Goal: Task Accomplishment & Management: Use online tool/utility

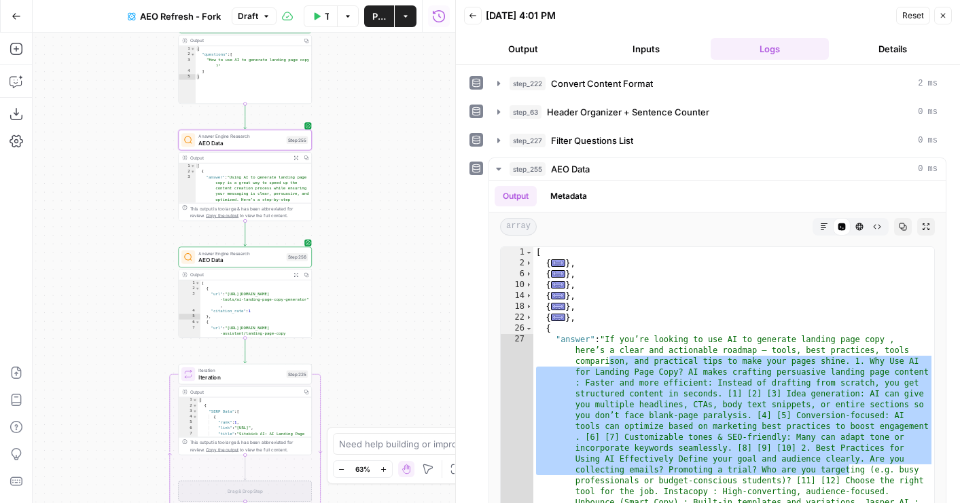
scroll to position [75, 0]
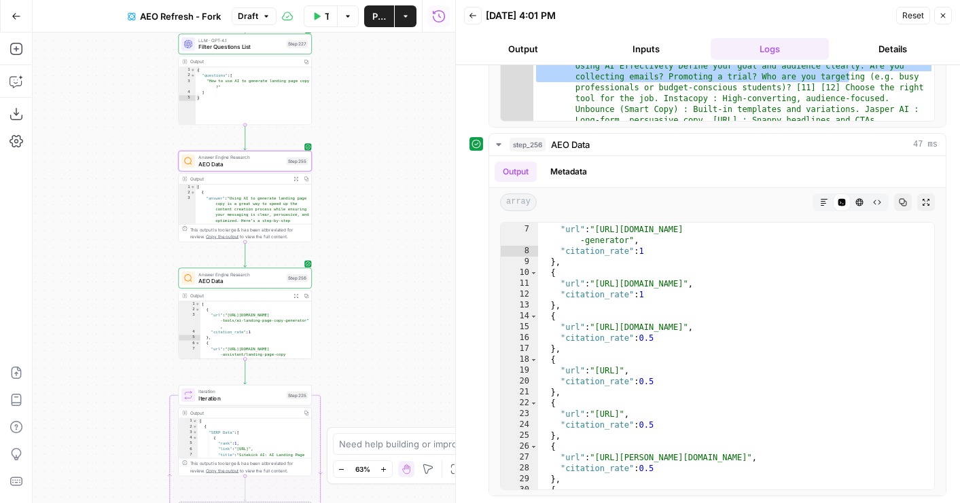
drag, startPoint x: 376, startPoint y: 129, endPoint x: 376, endPoint y: 179, distance: 50.3
click at [376, 179] on div "true false Workflow Set Inputs Inputs Content Processing Convert Content Format…" at bounding box center [244, 268] width 423 height 471
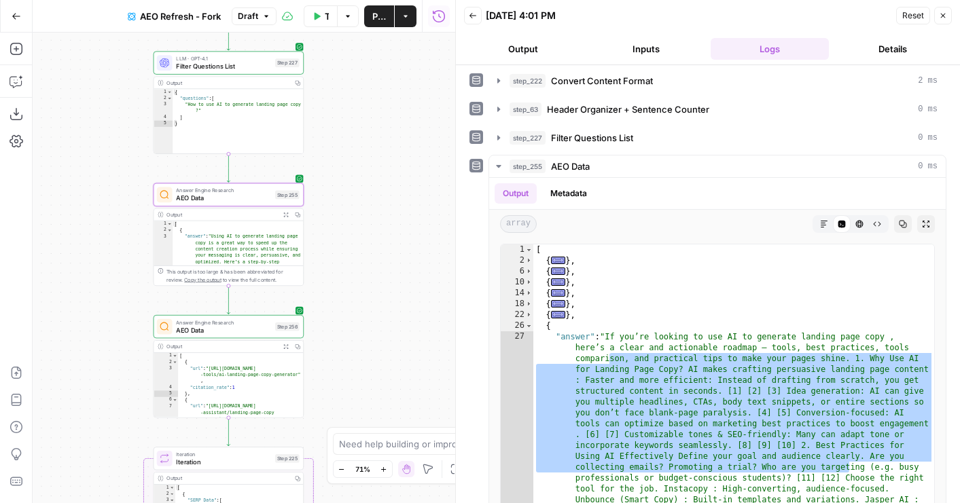
scroll to position [2, 0]
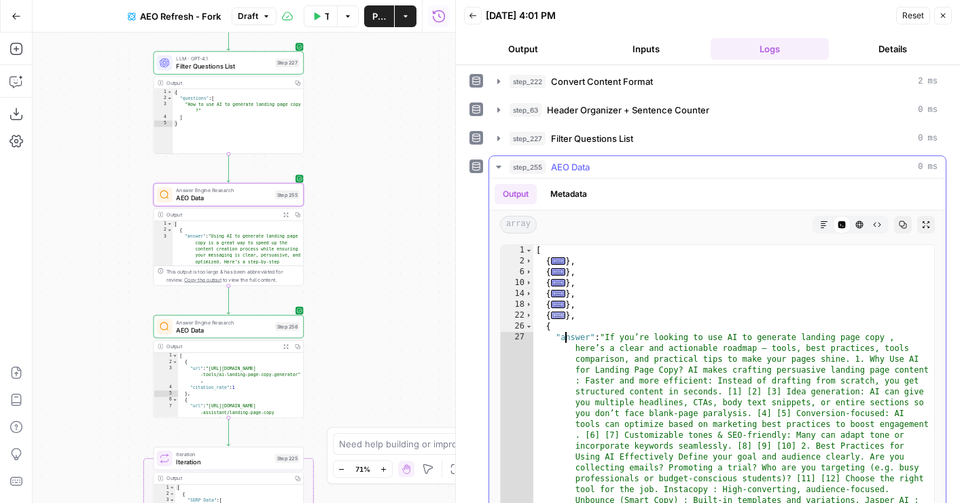
click at [556, 319] on span "..." at bounding box center [558, 315] width 15 height 7
type textarea "*"
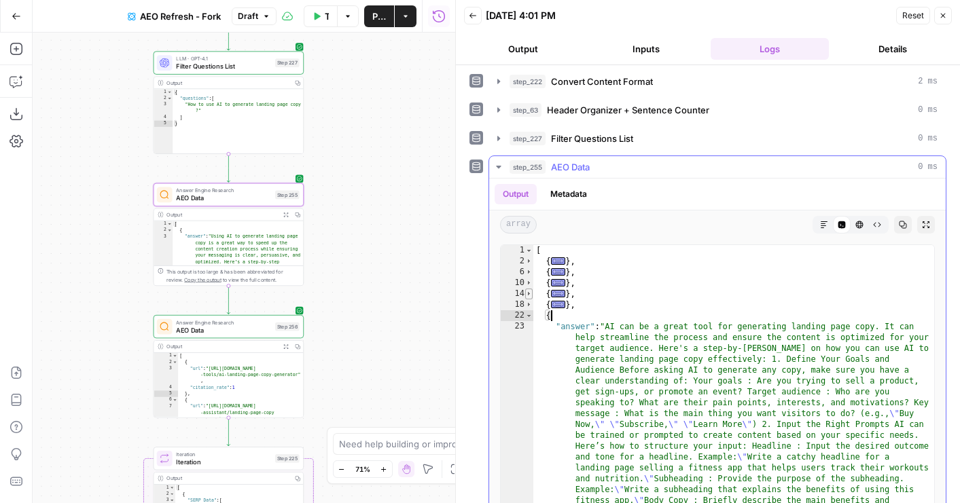
click at [531, 298] on span "Toggle code folding, rows 14 through 17" at bounding box center [528, 294] width 7 height 11
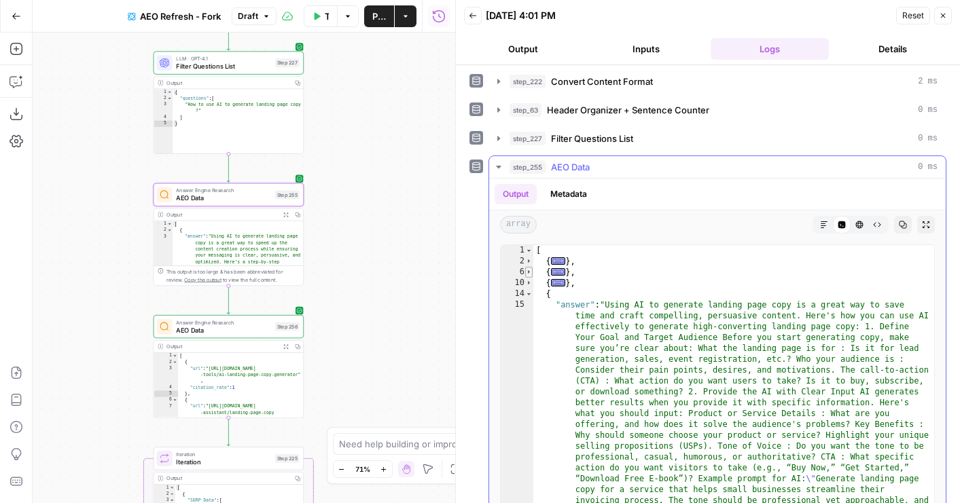
click at [526, 276] on span "Toggle code folding, rows 6 through 9" at bounding box center [528, 272] width 7 height 11
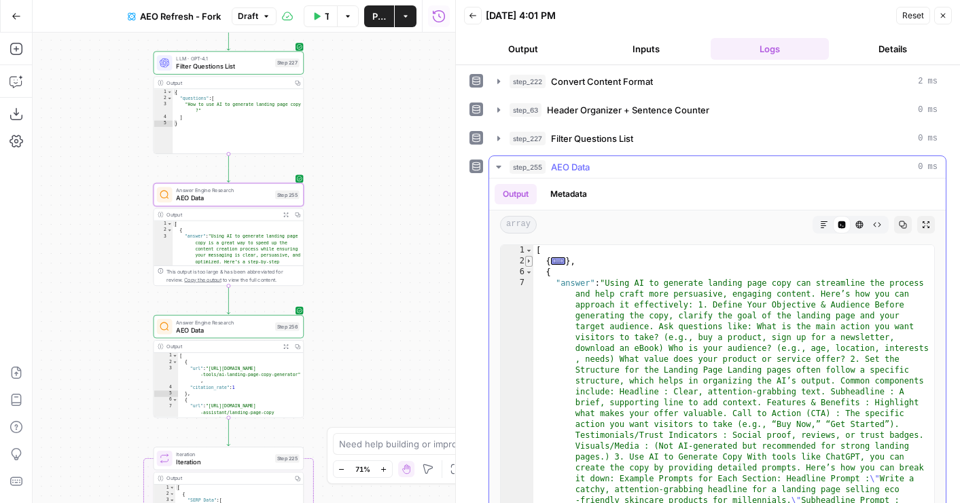
click at [527, 264] on span "Toggle code folding, rows 2 through 5" at bounding box center [528, 261] width 7 height 11
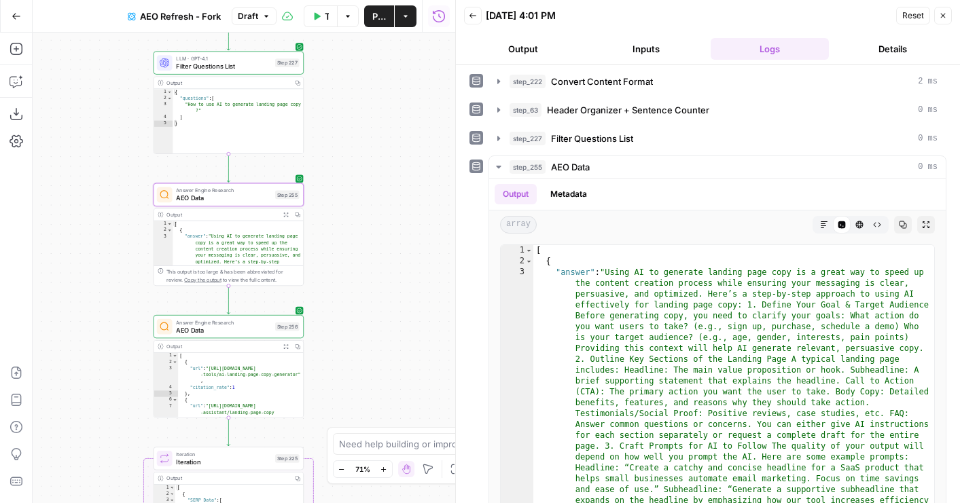
drag, startPoint x: 341, startPoint y: 344, endPoint x: 341, endPoint y: 160, distance: 183.4
click at [341, 160] on div "true false Workflow Set Inputs Inputs Content Processing Convert Content Format…" at bounding box center [244, 268] width 423 height 471
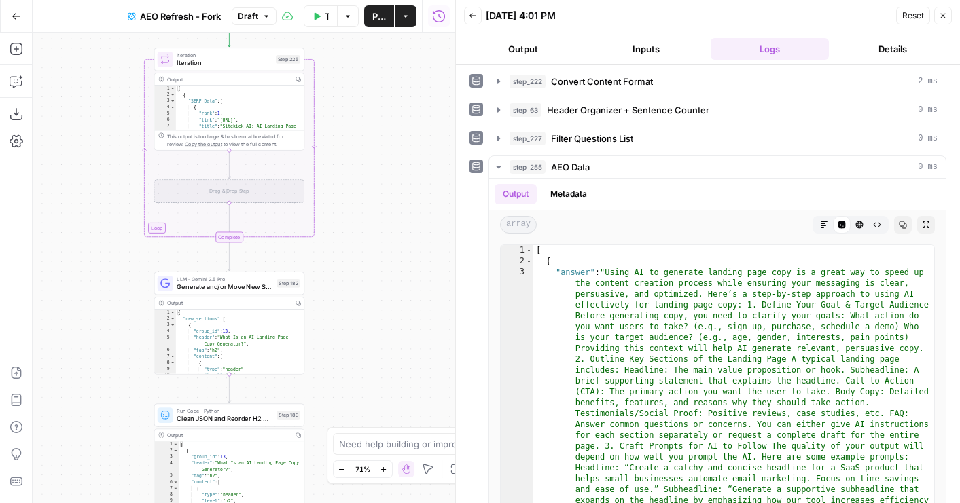
drag, startPoint x: 359, startPoint y: 323, endPoint x: 360, endPoint y: 105, distance: 218.8
click at [360, 105] on div "true false Workflow Set Inputs Inputs Content Processing Convert Content Format…" at bounding box center [244, 268] width 423 height 471
drag, startPoint x: 357, startPoint y: 281, endPoint x: 344, endPoint y: 22, distance: 259.8
click at [344, 22] on div "Go Back AEO Refresh - Fork Draft Test Workflow Options Publish Actions Run Hist…" at bounding box center [227, 251] width 455 height 503
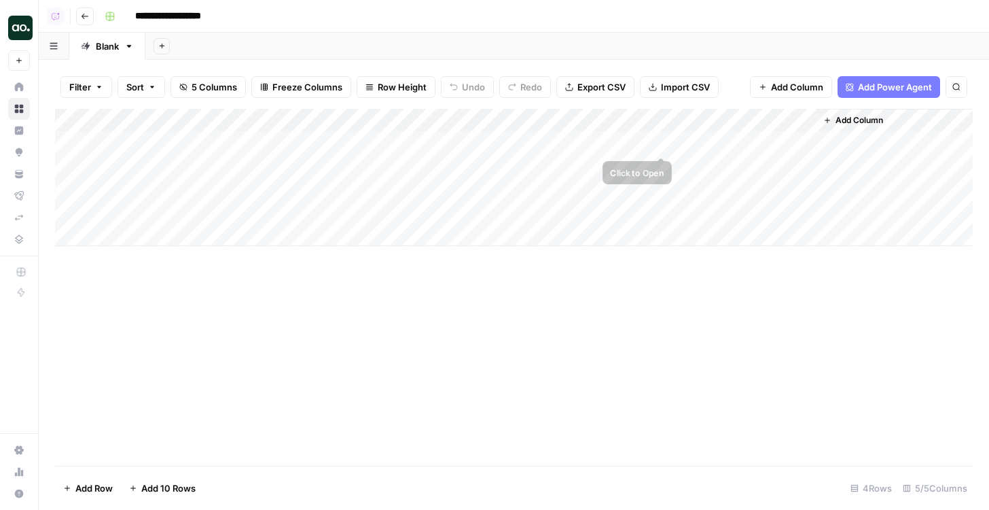
click at [639, 120] on div "Add Column" at bounding box center [514, 177] width 918 height 137
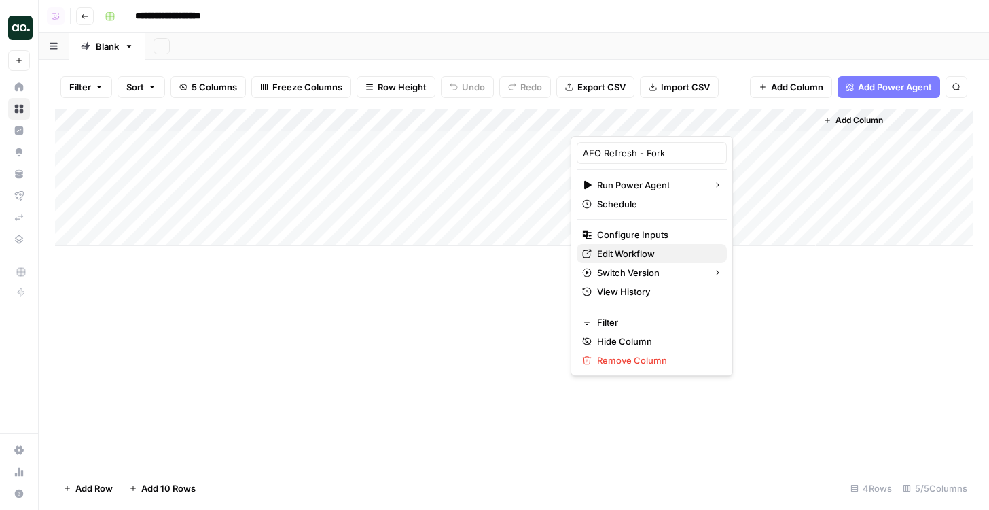
click at [622, 252] on span "Edit Workflow" at bounding box center [656, 254] width 119 height 14
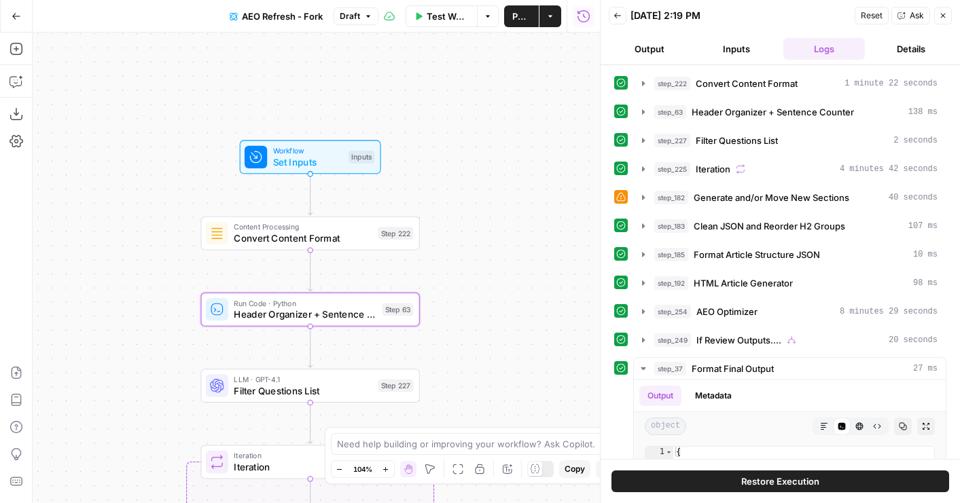
drag, startPoint x: 183, startPoint y: 137, endPoint x: 194, endPoint y: 376, distance: 238.7
click at [194, 376] on div "true false Workflow Set Inputs Inputs Content Processing Convert Content Format…" at bounding box center [316, 268] width 567 height 471
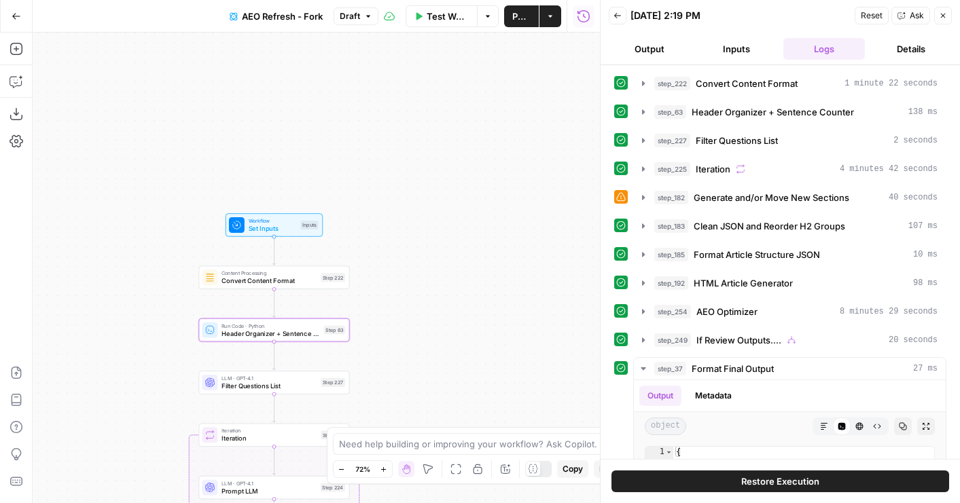
drag, startPoint x: 163, startPoint y: 372, endPoint x: 234, endPoint y: 160, distance: 223.6
click at [234, 160] on div "true false Workflow Set Inputs Inputs Content Processing Convert Content Format…" at bounding box center [316, 268] width 567 height 471
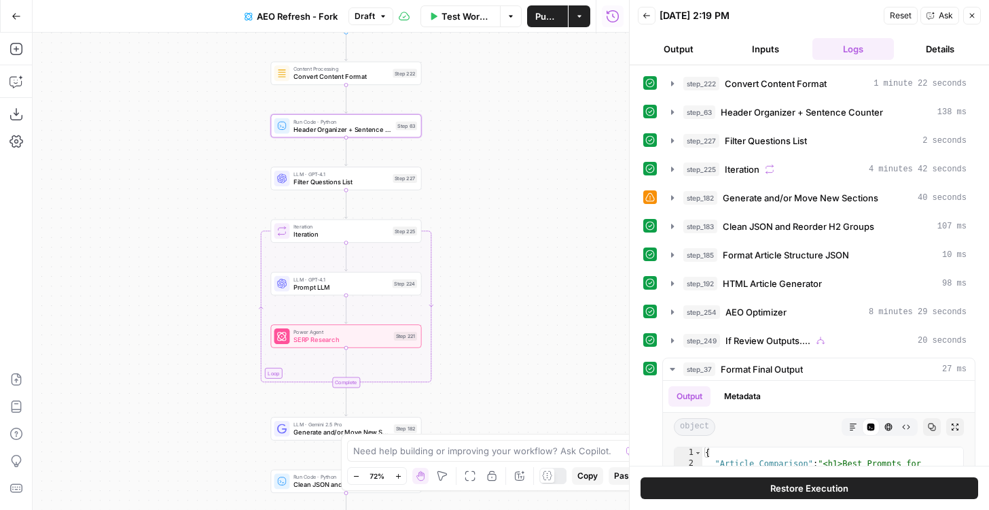
drag, startPoint x: 457, startPoint y: 169, endPoint x: 474, endPoint y: 219, distance: 52.4
click at [474, 219] on div "true false Workflow Set Inputs Inputs Content Processing Convert Content Format…" at bounding box center [331, 271] width 596 height 477
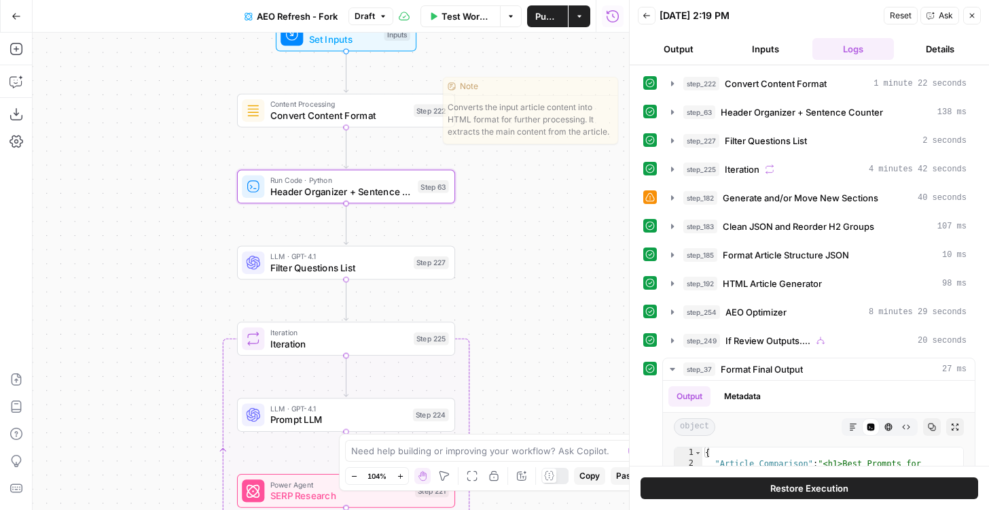
drag, startPoint x: 486, startPoint y: 141, endPoint x: 518, endPoint y: 141, distance: 31.9
click at [520, 141] on div "true false Workflow Set Inputs Inputs Content Processing Convert Content Format…" at bounding box center [331, 271] width 596 height 477
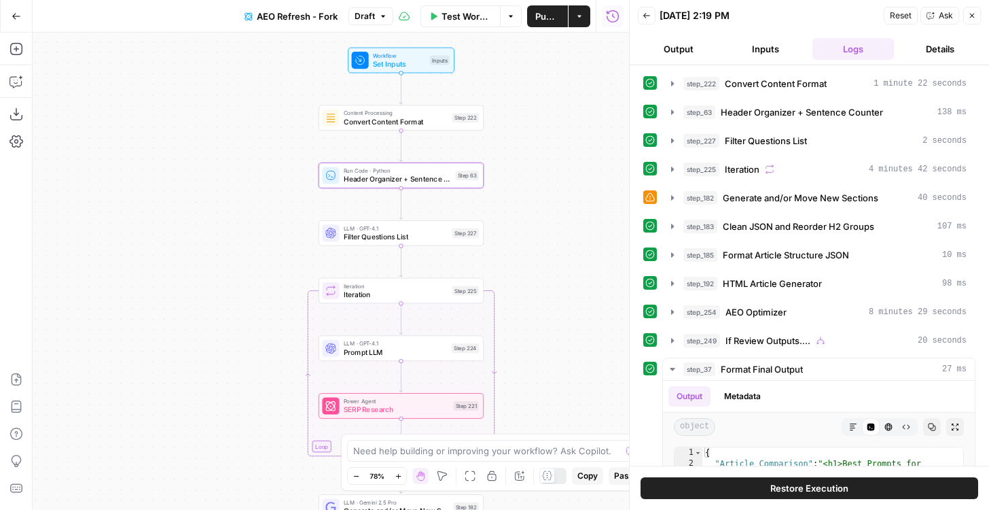
drag, startPoint x: 518, startPoint y: 141, endPoint x: 495, endPoint y: 126, distance: 27.5
click at [495, 126] on div "true false Workflow Set Inputs Inputs Content Processing Convert Content Format…" at bounding box center [331, 271] width 596 height 477
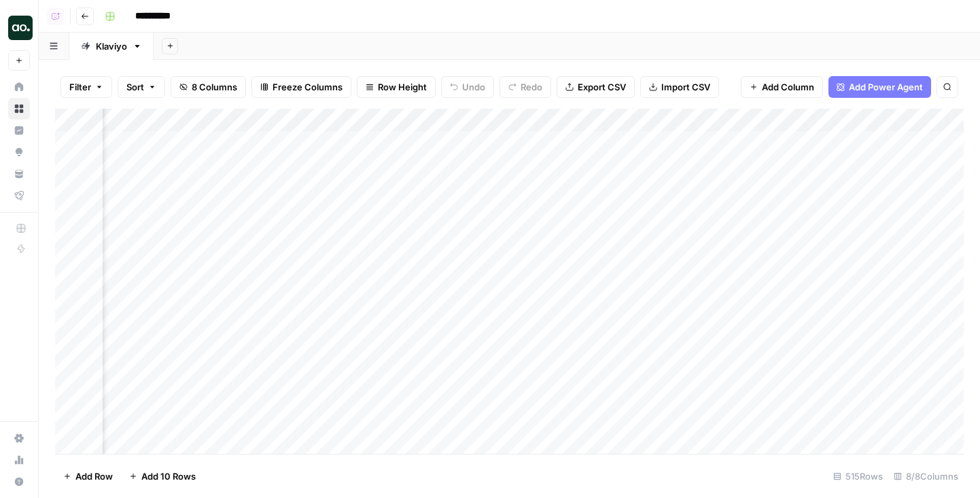
scroll to position [0, 535]
click at [878, 143] on div "Add Column" at bounding box center [509, 281] width 908 height 345
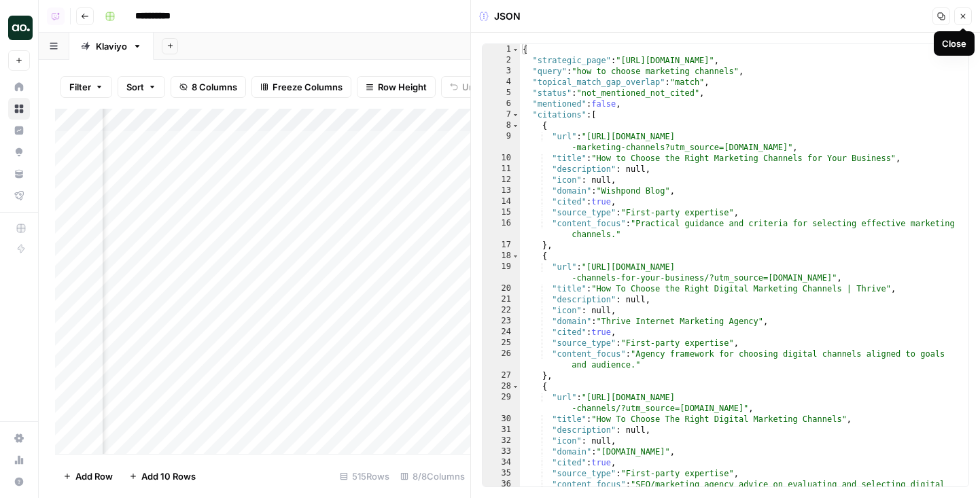
click at [959, 20] on button "Close" at bounding box center [963, 16] width 18 height 18
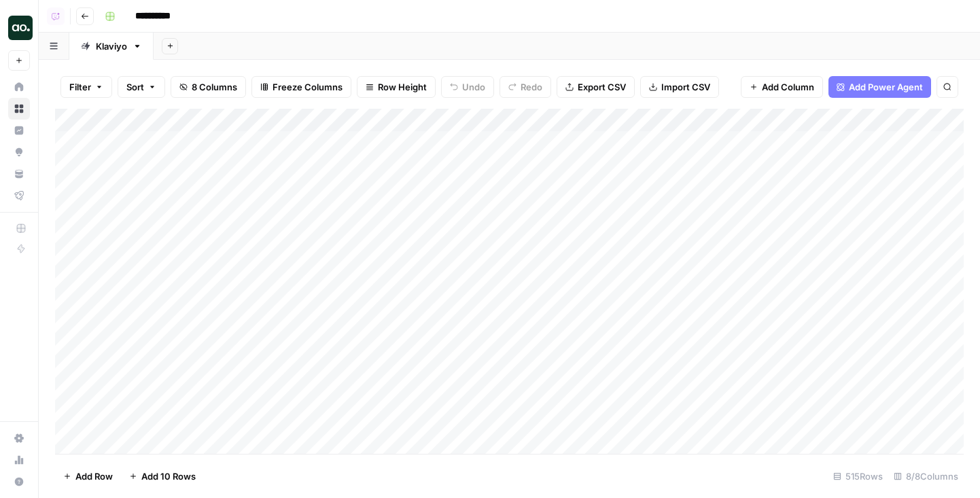
click at [738, 185] on div "Add Column" at bounding box center [509, 281] width 908 height 345
click at [687, 37] on div "Add Sheet" at bounding box center [567, 46] width 826 height 27
click at [874, 164] on div "Add Column" at bounding box center [509, 281] width 908 height 345
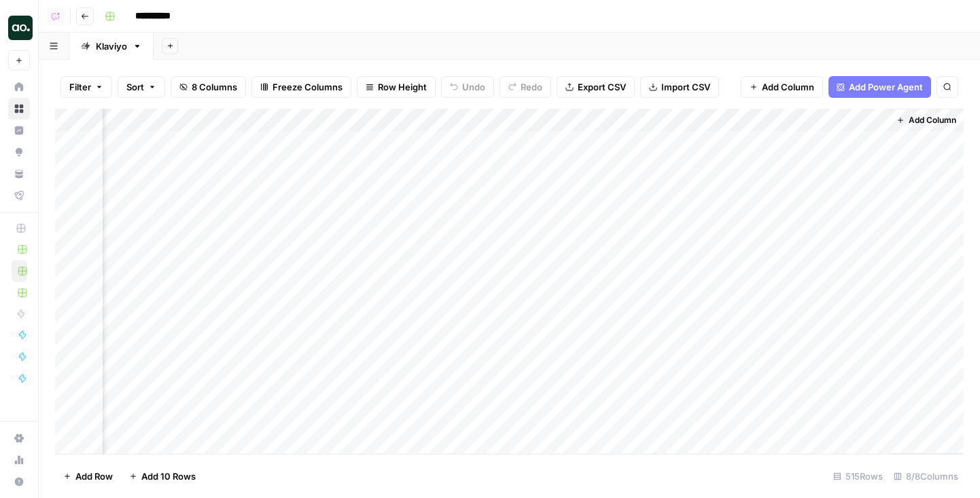
scroll to position [0, 524]
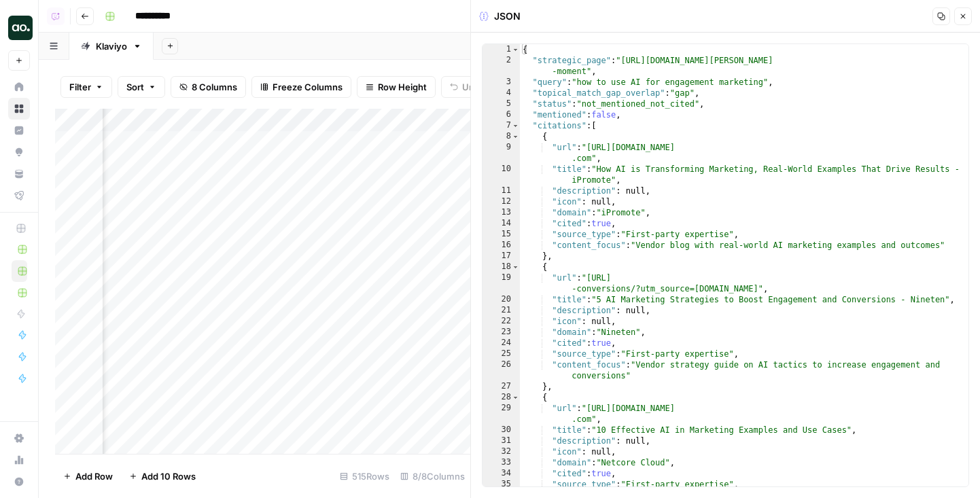
click at [965, 21] on button "Close" at bounding box center [963, 16] width 18 height 18
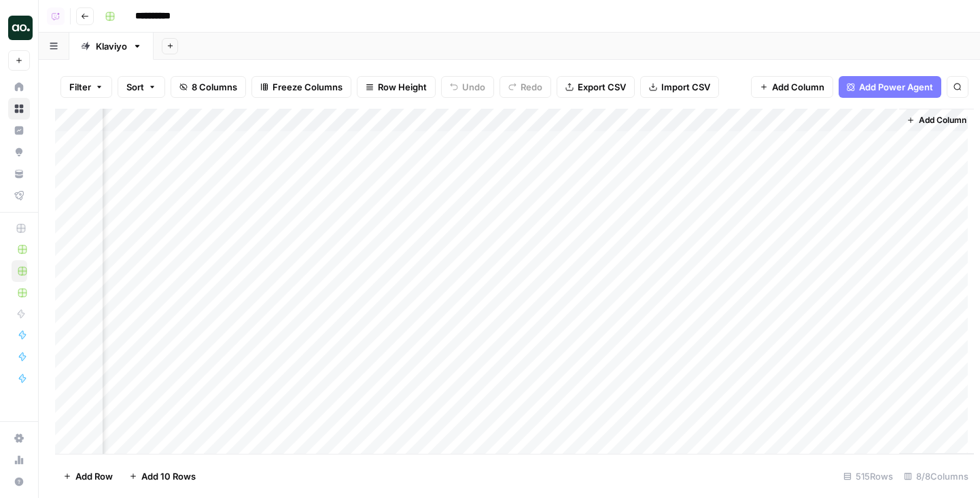
scroll to position [0, 518]
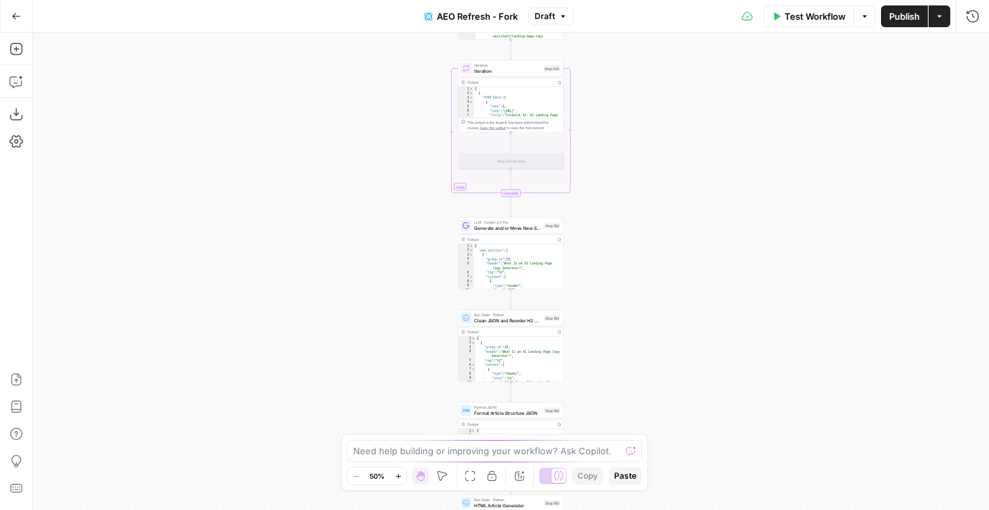
drag, startPoint x: 327, startPoint y: 159, endPoint x: 266, endPoint y: 342, distance: 193.6
click at [266, 342] on div "true false Workflow Set Inputs Inputs Content Processing Convert Content Format…" at bounding box center [511, 271] width 957 height 477
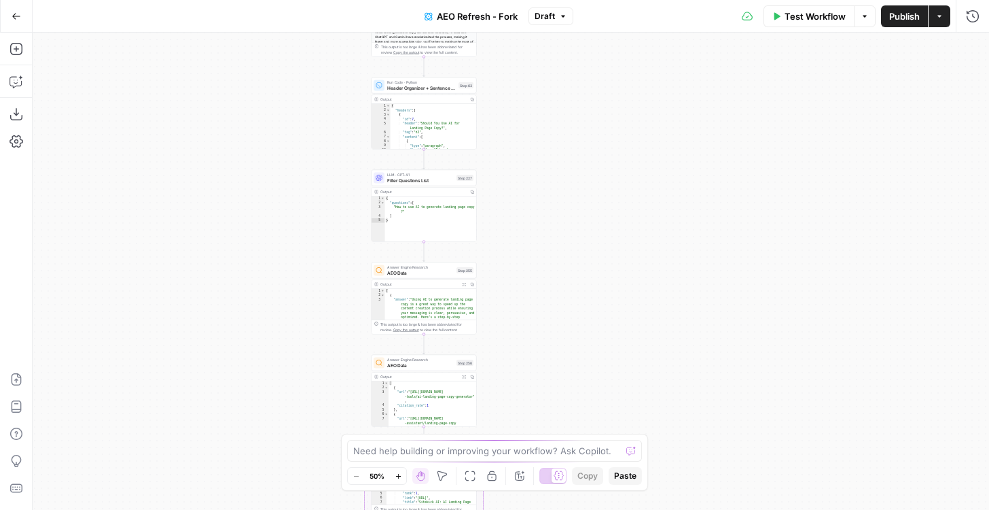
drag, startPoint x: 317, startPoint y: 306, endPoint x: 316, endPoint y: 332, distance: 25.2
click at [316, 332] on div "true false Workflow Set Inputs Inputs Content Processing Convert Content Format…" at bounding box center [511, 271] width 957 height 477
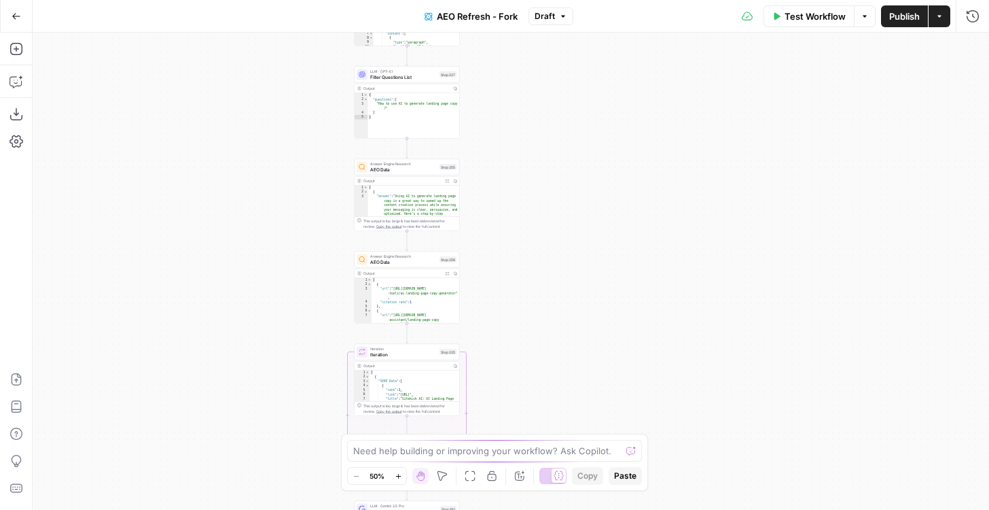
drag, startPoint x: 538, startPoint y: 241, endPoint x: 521, endPoint y: 116, distance: 126.1
click at [521, 120] on div "true false Workflow Set Inputs Inputs Content Processing Convert Content Format…" at bounding box center [511, 271] width 957 height 477
